Goal: Task Accomplishment & Management: Manage account settings

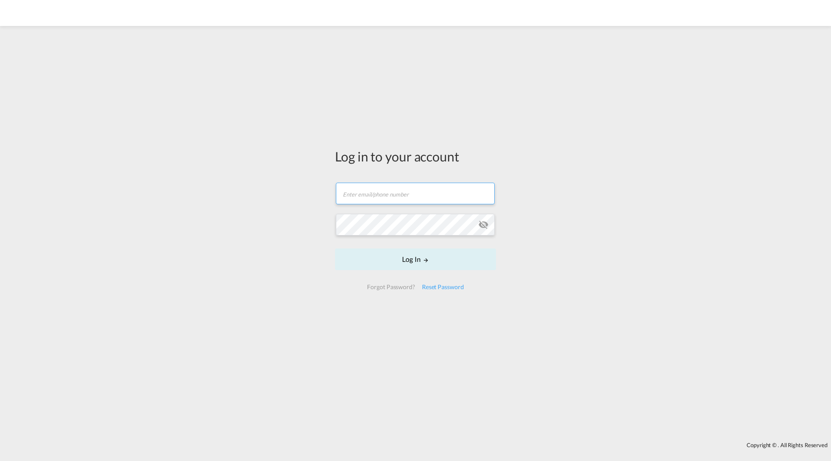
click at [387, 193] on input "text" at bounding box center [415, 194] width 159 height 22
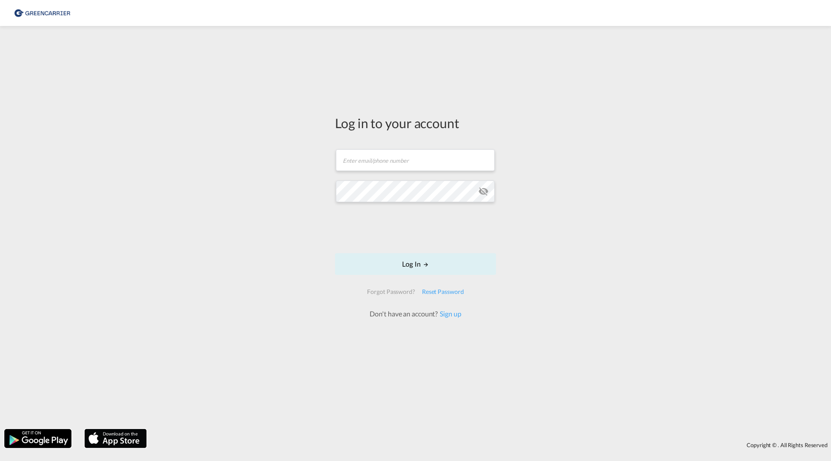
click at [382, 176] on form "Email field is required Password field is required Log In Forgot Password? Rese…" at bounding box center [415, 230] width 161 height 178
click at [391, 162] on input "text" at bounding box center [415, 156] width 159 height 22
type input "[PERSON_NAME][EMAIL_ADDRESS][DOMAIN_NAME]"
click at [389, 264] on button "Log In" at bounding box center [415, 264] width 161 height 22
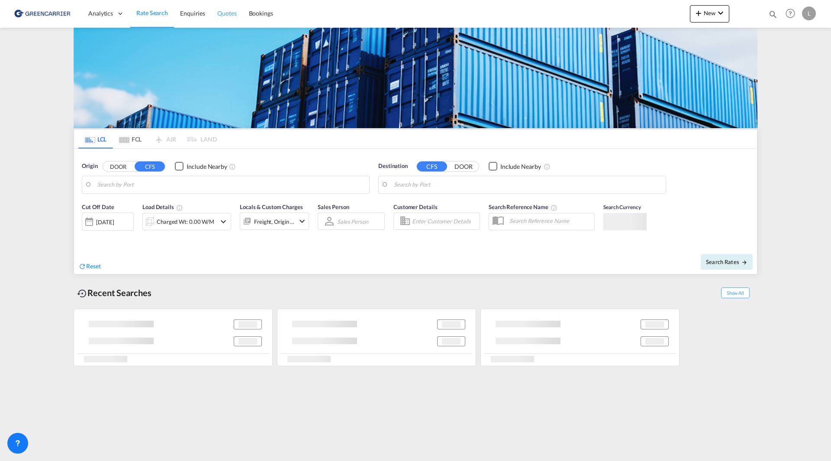
type input "SE-42834, Kållered, [GEOGRAPHIC_DATA]"
type input "Haiphong, VNHPH"
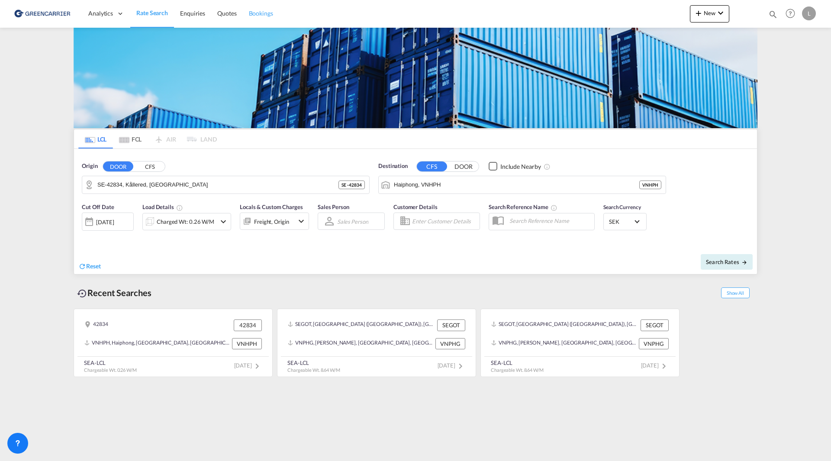
click at [254, 16] on span "Bookings" at bounding box center [261, 13] width 24 height 7
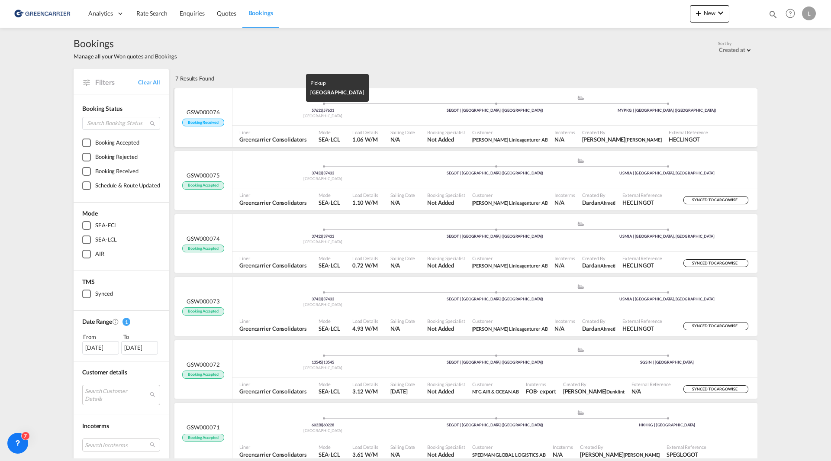
click at [383, 115] on div "[GEOGRAPHIC_DATA]" at bounding box center [323, 116] width 172 height 6
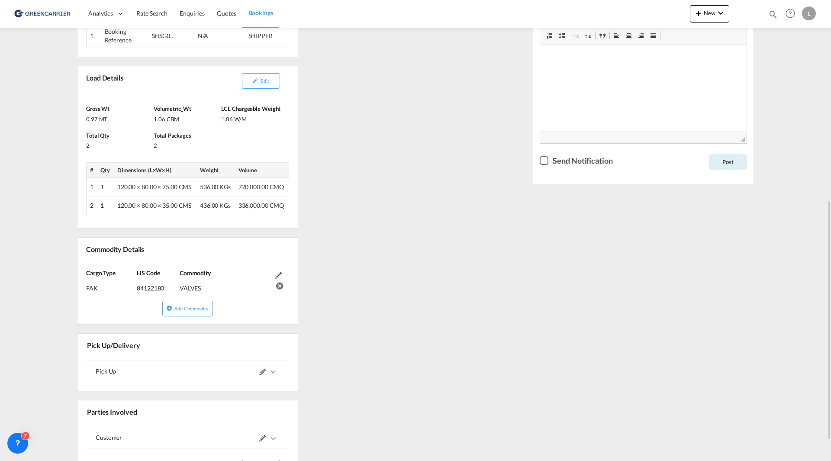
scroll to position [303, 0]
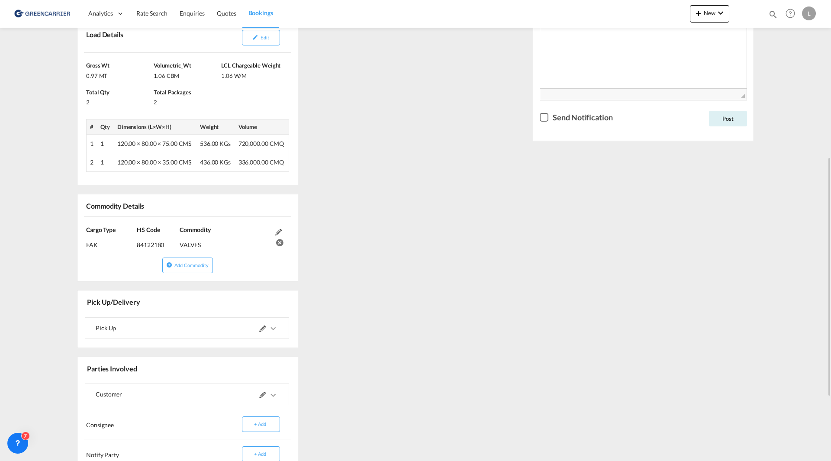
click at [262, 333] on span at bounding box center [268, 328] width 19 height 21
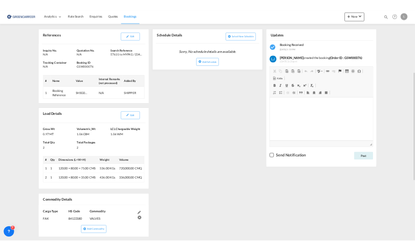
scroll to position [87, 0]
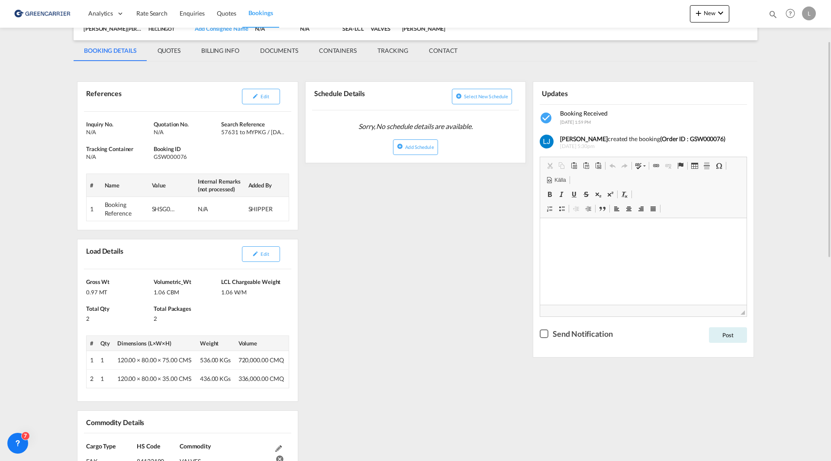
click at [370, 261] on div "References Edit Inquiry No. N/A Quotation No. N/A Search Reference 57631 to MYP…" at bounding box center [416, 469] width 684 height 806
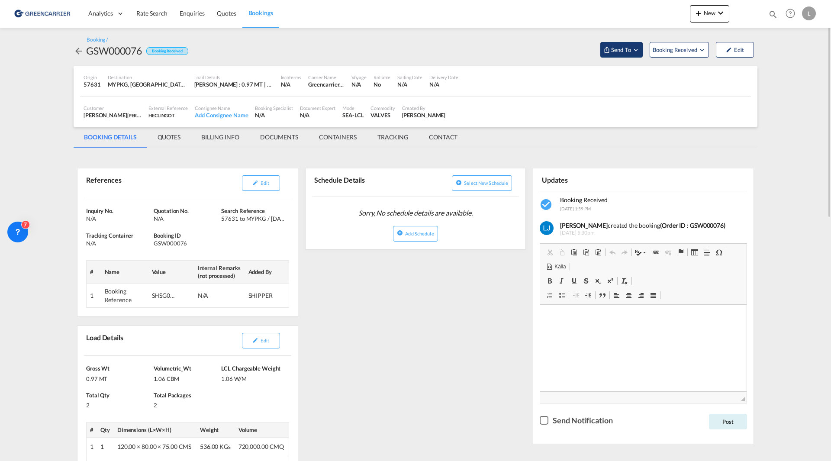
click at [628, 47] on span "Send To" at bounding box center [621, 49] width 22 height 9
click at [686, 45] on md-backdrop at bounding box center [415, 230] width 831 height 461
click at [689, 49] on span "Booking Received" at bounding box center [675, 49] width 45 height 9
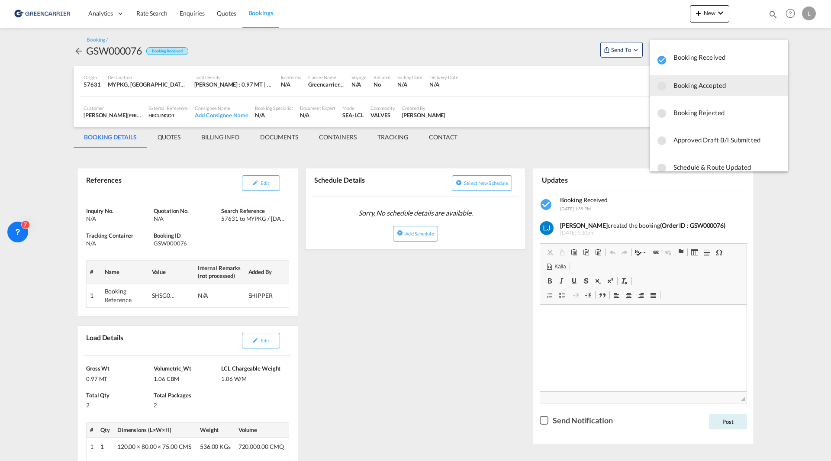
click at [699, 84] on span "Booking Accepted" at bounding box center [727, 85] width 108 height 16
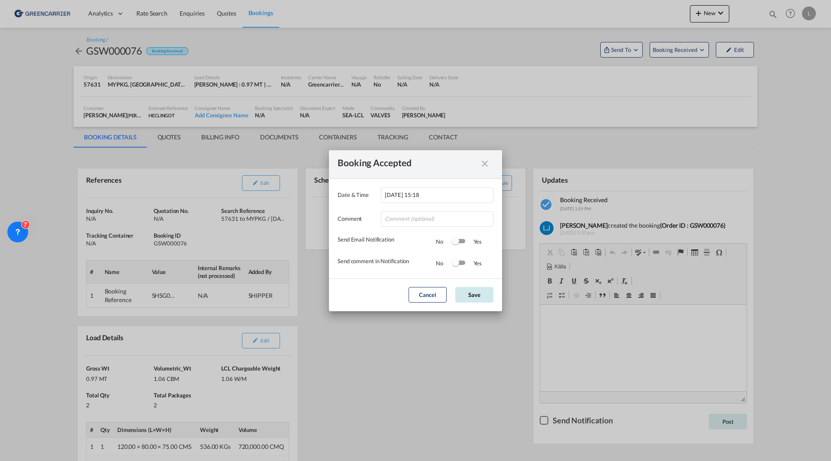
click at [480, 296] on button "Save" at bounding box center [474, 295] width 38 height 16
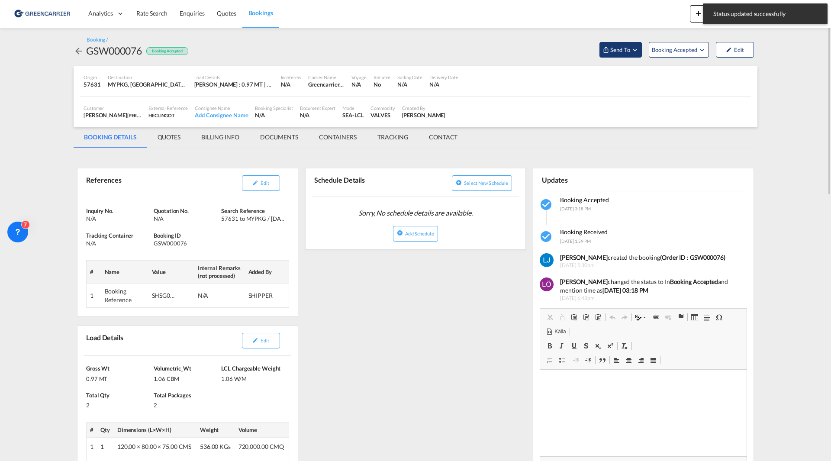
click at [620, 48] on span "Send To" at bounding box center [620, 49] width 22 height 9
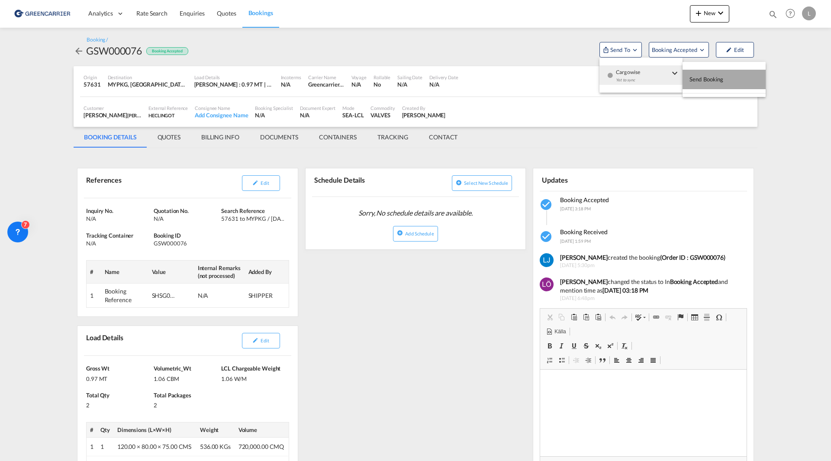
click at [721, 82] on span "Send Booking" at bounding box center [706, 79] width 34 height 14
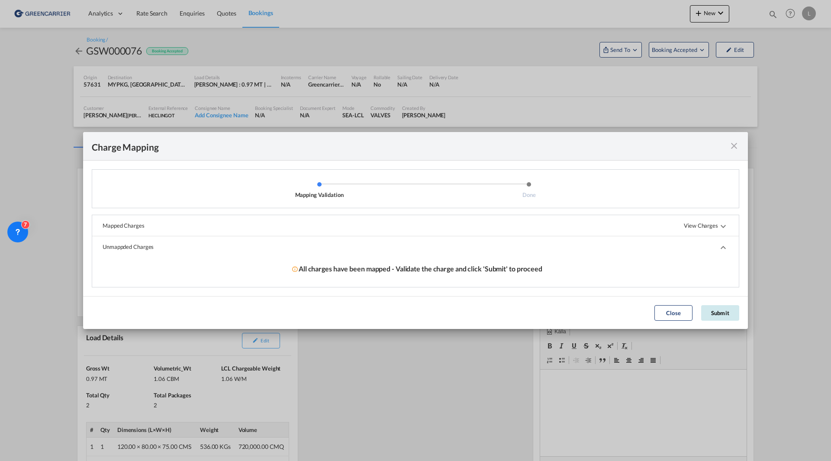
click at [723, 315] on button "Submit" at bounding box center [720, 313] width 38 height 16
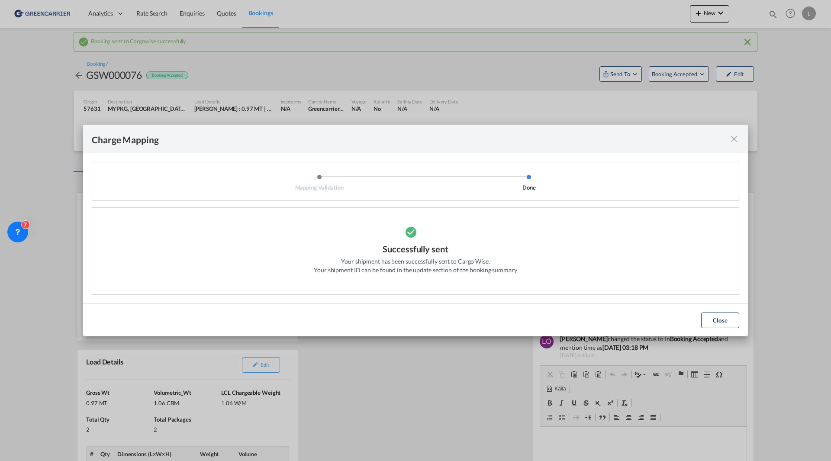
click at [734, 139] on md-icon "icon-close fg-AAA8AD cursor" at bounding box center [734, 139] width 10 height 10
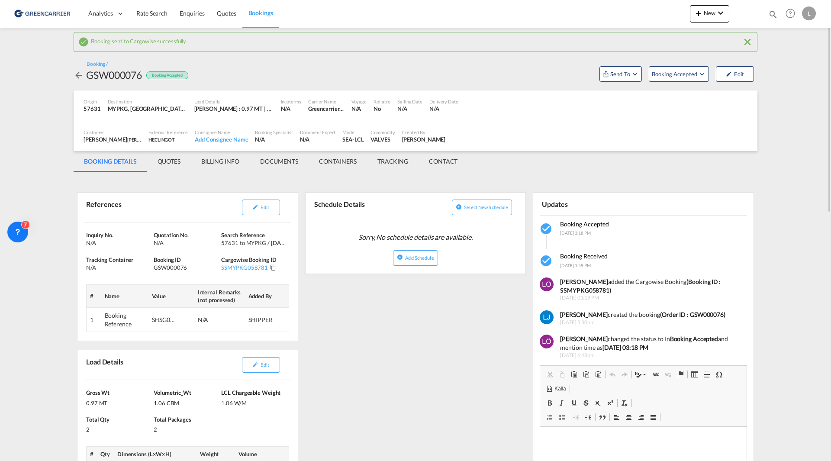
click at [171, 163] on md-tab-item "QUOTES" at bounding box center [169, 161] width 44 height 21
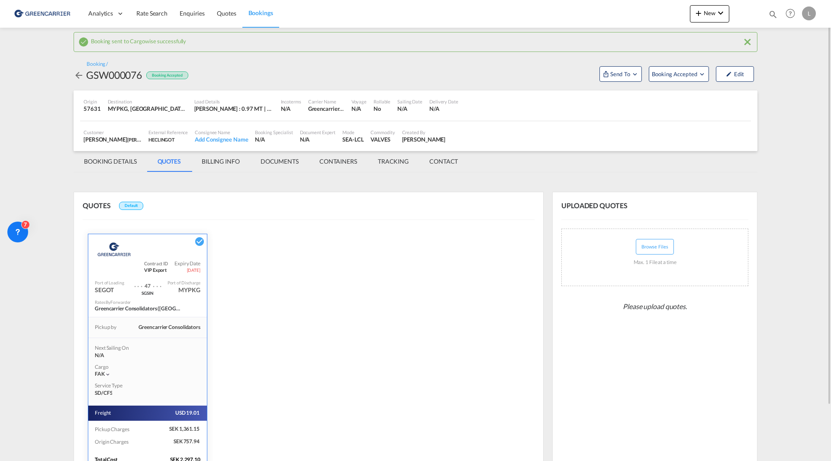
click at [108, 158] on md-tab-item "BOOKING DETAILS" at bounding box center [111, 161] width 74 height 21
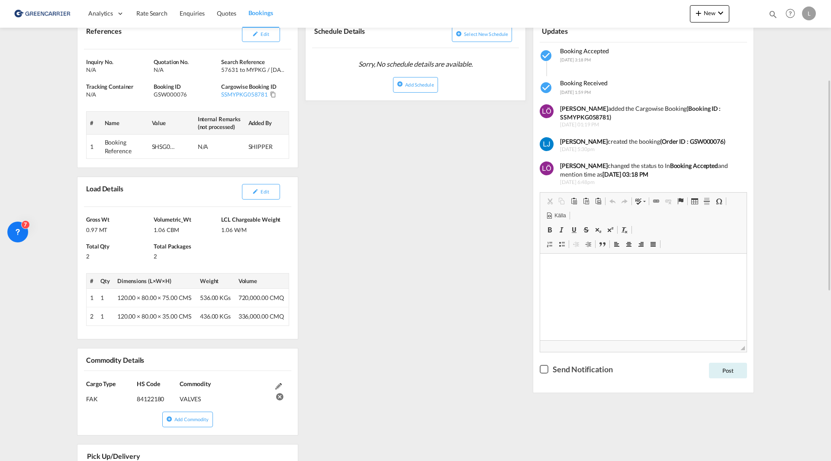
scroll to position [390, 0]
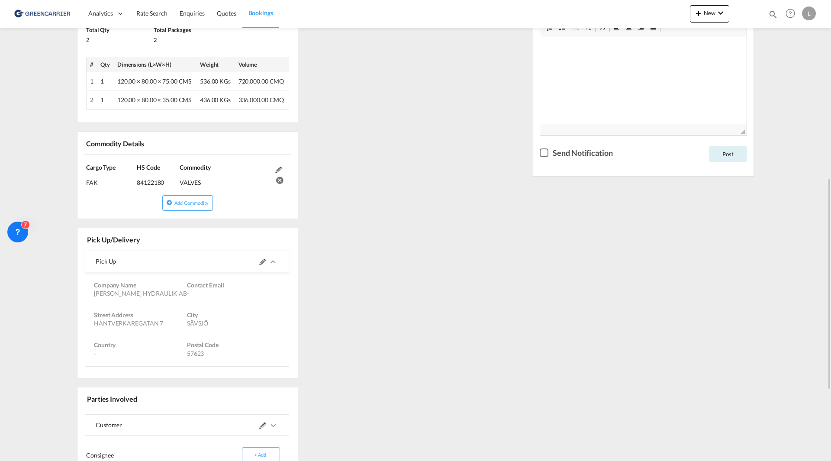
click at [259, 261] on md-icon at bounding box center [262, 262] width 6 height 6
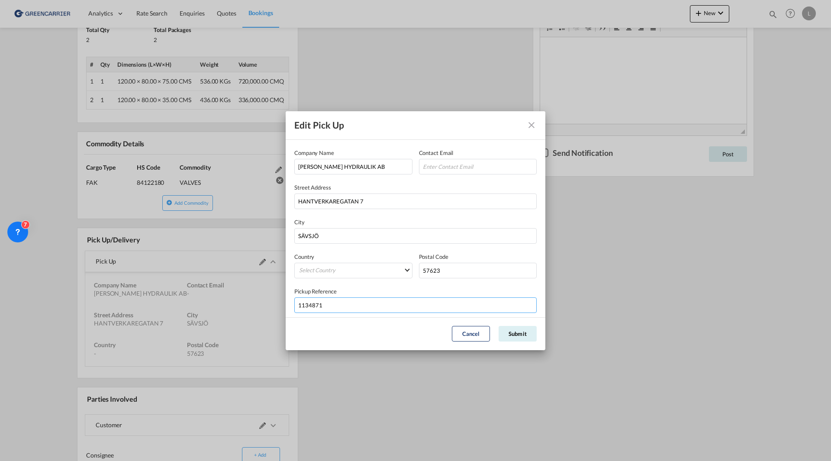
drag, startPoint x: 324, startPoint y: 307, endPoint x: 270, endPoint y: 303, distance: 53.9
click at [270, 303] on div "Edit Pick Up Company Name [PERSON_NAME] HYDRAULIK AB Contact Email Street Addre…" at bounding box center [415, 230] width 831 height 461
drag, startPoint x: 528, startPoint y: 124, endPoint x: 514, endPoint y: 122, distance: 13.5
click at [528, 124] on md-icon "Close dialog" at bounding box center [531, 125] width 10 height 10
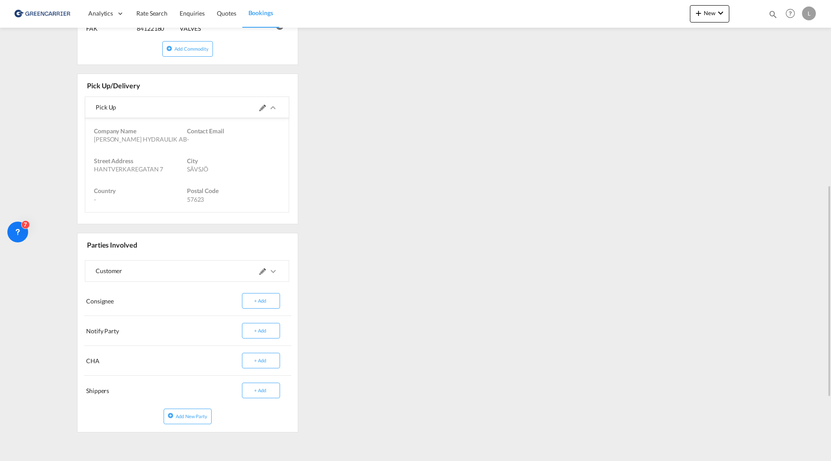
scroll to position [500, 0]
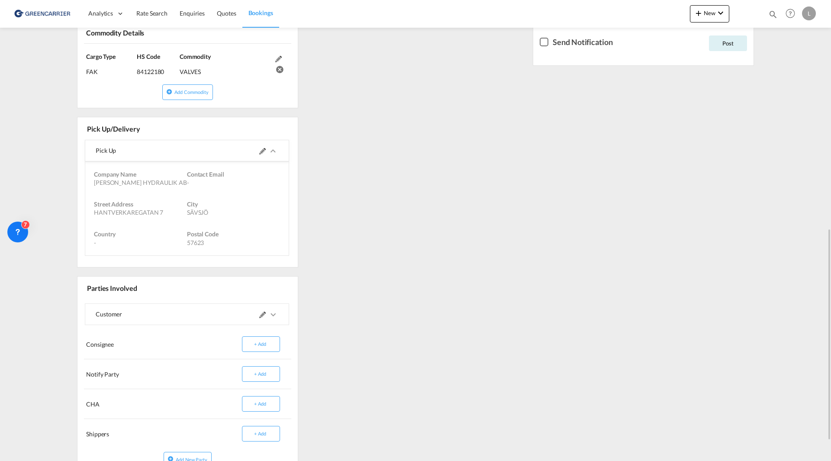
click at [263, 314] on md-icon at bounding box center [262, 315] width 6 height 6
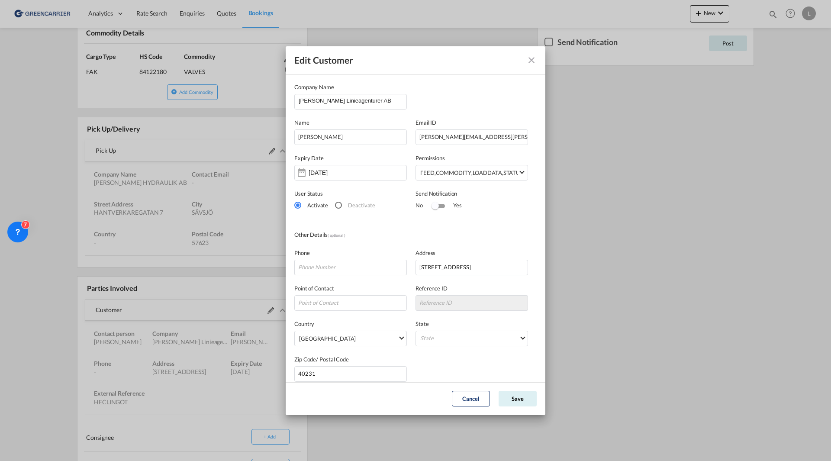
scroll to position [8, 0]
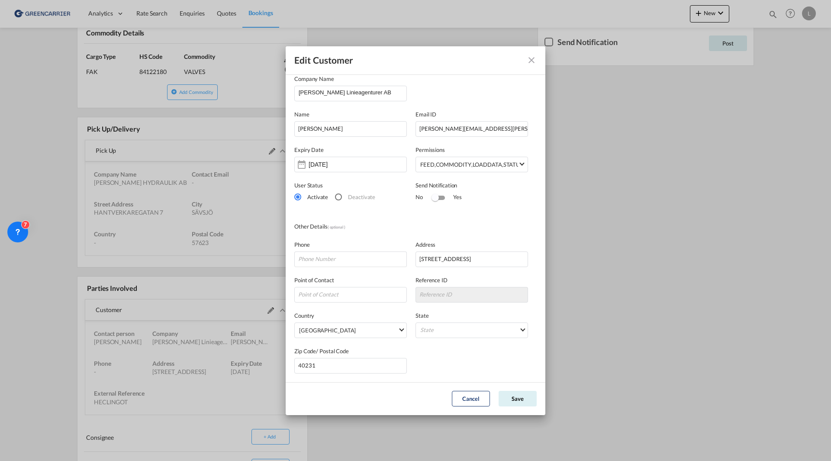
click at [531, 56] on md-icon "icon-close" at bounding box center [531, 60] width 10 height 10
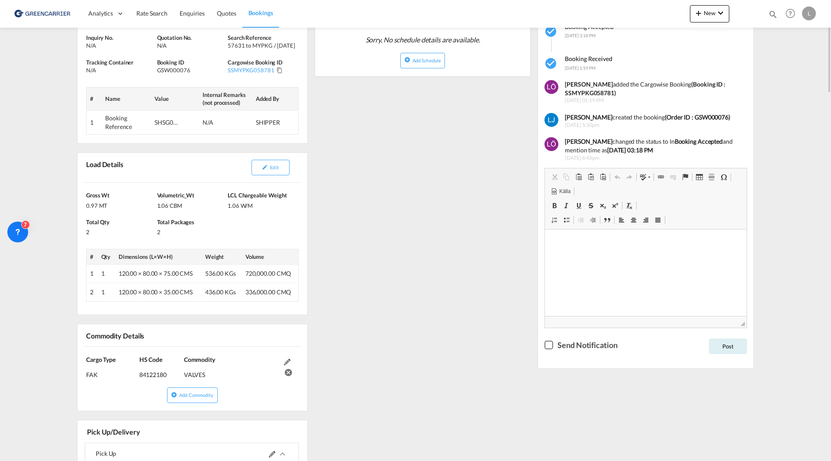
scroll to position [0, 0]
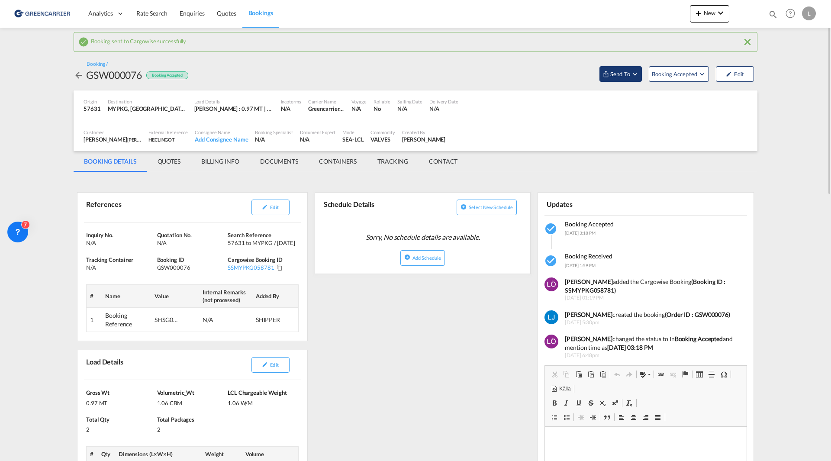
click at [633, 74] on md-icon "Open demo menu" at bounding box center [635, 74] width 8 height 8
